Goal: Task Accomplishment & Management: Use online tool/utility

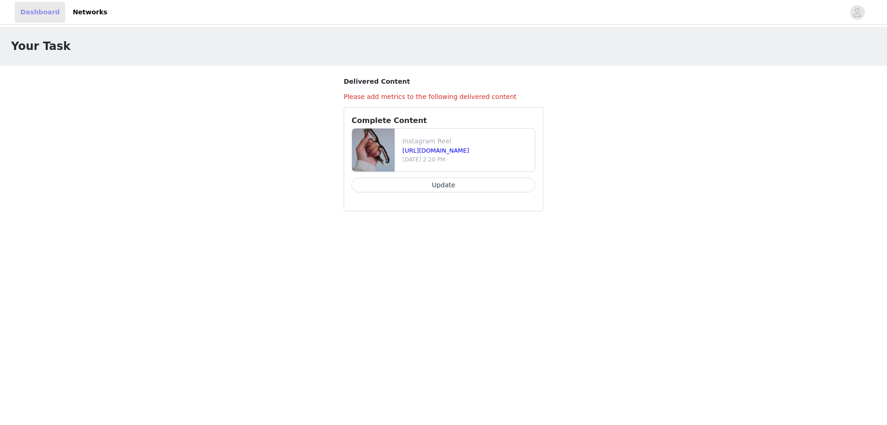
click at [43, 12] on link "Dashboard" at bounding box center [40, 12] width 50 height 21
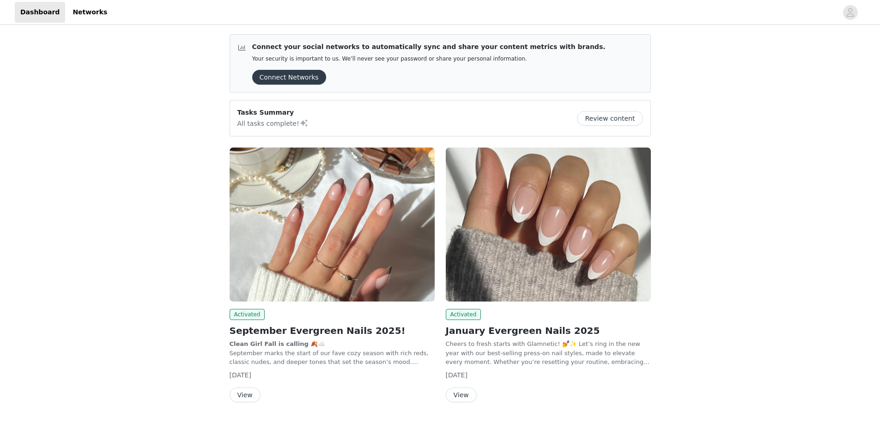
click at [355, 183] on img at bounding box center [332, 224] width 205 height 154
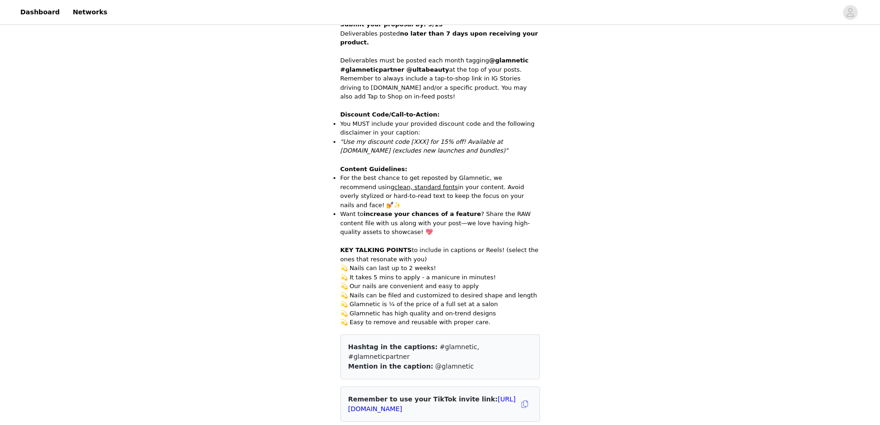
scroll to position [785, 0]
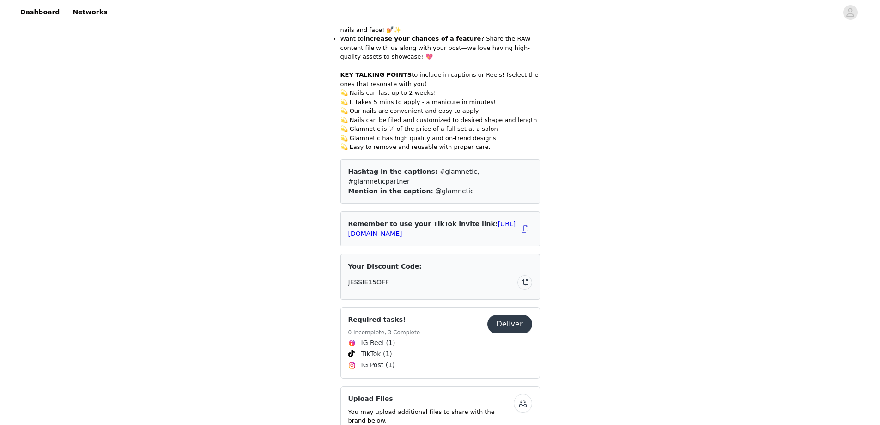
click at [510, 315] on button "Deliver" at bounding box center [509, 324] width 45 height 18
